Goal: Transaction & Acquisition: Purchase product/service

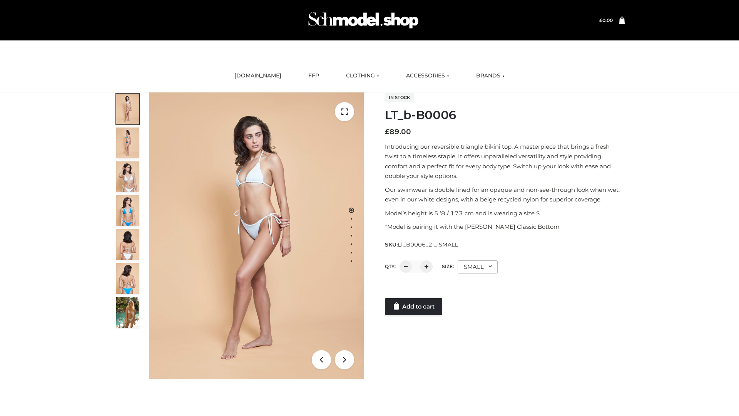
click at [414, 306] on link "Add to cart" at bounding box center [413, 306] width 57 height 17
